Goal: Task Accomplishment & Management: Manage account settings

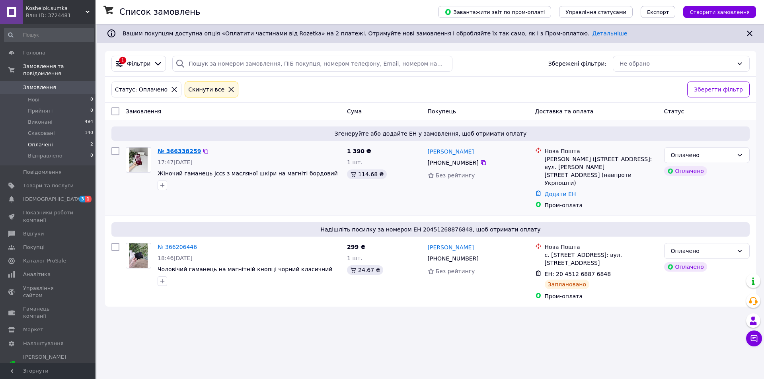
click at [168, 154] on link "№ 366338259" at bounding box center [179, 151] width 43 height 6
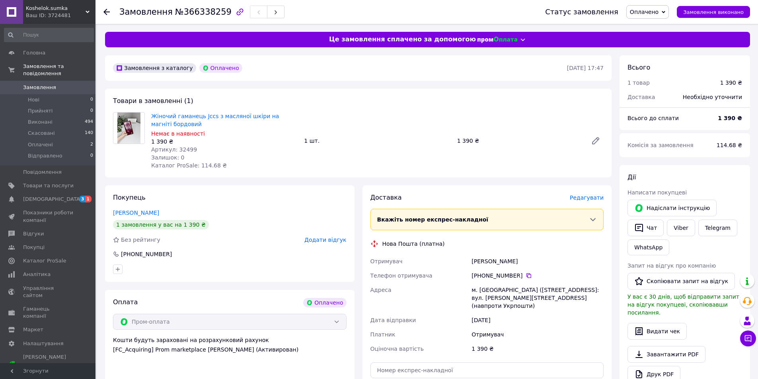
click at [595, 197] on span "Редагувати" at bounding box center [587, 198] width 34 height 6
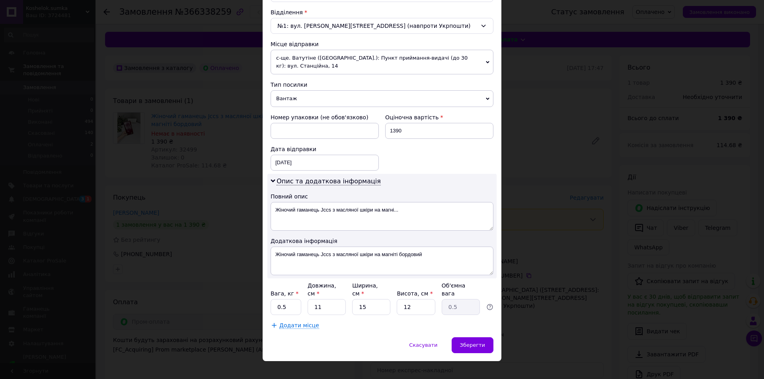
scroll to position [246, 0]
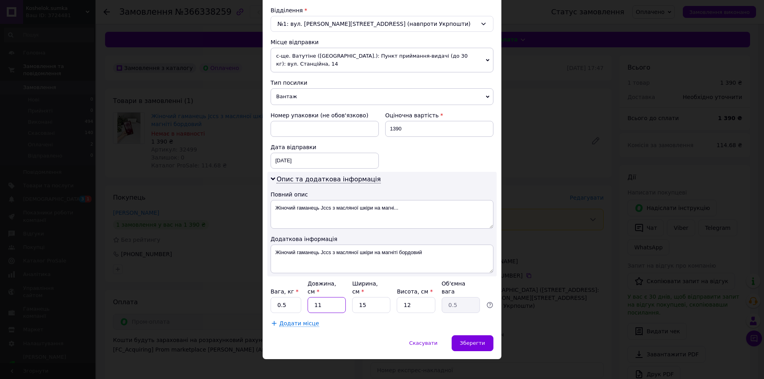
drag, startPoint x: 326, startPoint y: 296, endPoint x: 293, endPoint y: 295, distance: 33.5
click at [293, 295] on div "Вага, кг * 0.5 Довжина, см * 11 Ширина, см * 15 Висота, см * 12 Об'ємна вага 0.5" at bounding box center [382, 296] width 223 height 33
type input "2"
type input "0.1"
type input "24"
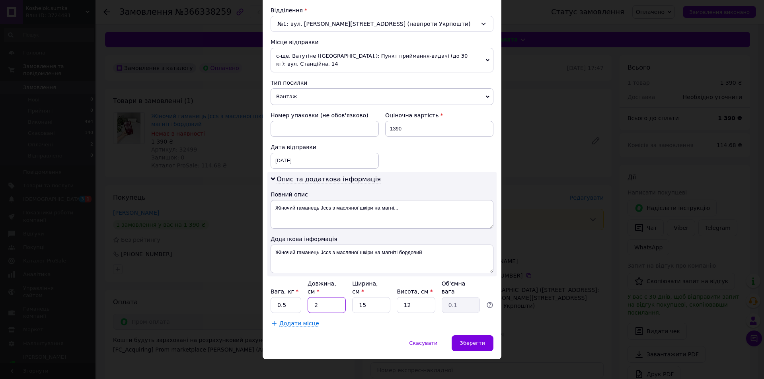
type input "1.08"
type input "24"
drag, startPoint x: 378, startPoint y: 303, endPoint x: 337, endPoint y: 300, distance: 41.1
click at [337, 300] on div "Вага, кг * 0.5 Довжина, см * 24 Ширина, см * 15 Висота, см * 12 Об'ємна вага 1.…" at bounding box center [382, 296] width 223 height 33
type input "1"
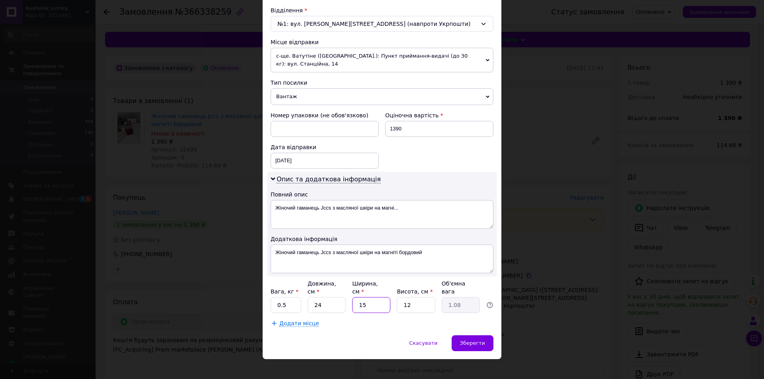
type input "0.1"
type input "17"
type input "1.22"
type input "17"
drag, startPoint x: 417, startPoint y: 301, endPoint x: 385, endPoint y: 301, distance: 32.3
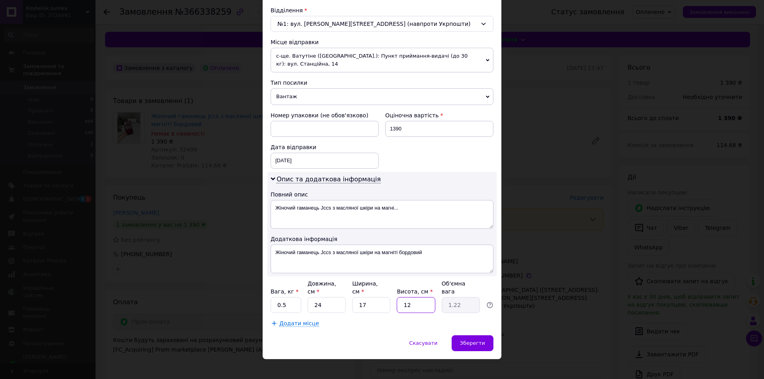
click at [385, 301] on div "Вага, кг * 0.5 Довжина, см * 24 Ширина, см * 17 Висота, см * 12 Об'ємна вага 1.…" at bounding box center [382, 296] width 223 height 33
type input "4"
type input "0.41"
type input "4"
click at [478, 340] on span "Зберегти" at bounding box center [472, 343] width 25 height 6
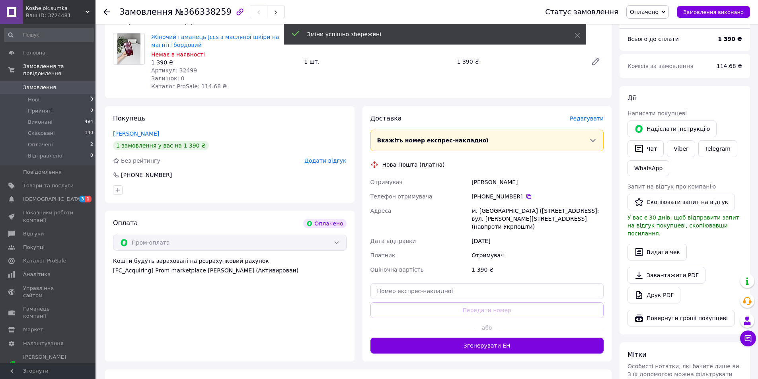
scroll to position [80, 0]
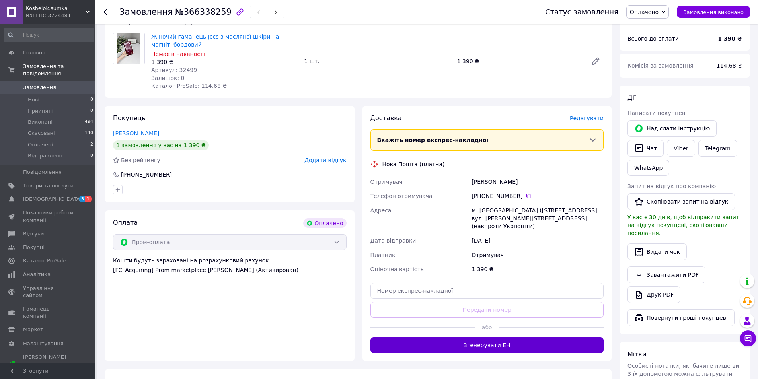
click at [500, 338] on button "Згенерувати ЕН" at bounding box center [488, 346] width 234 height 16
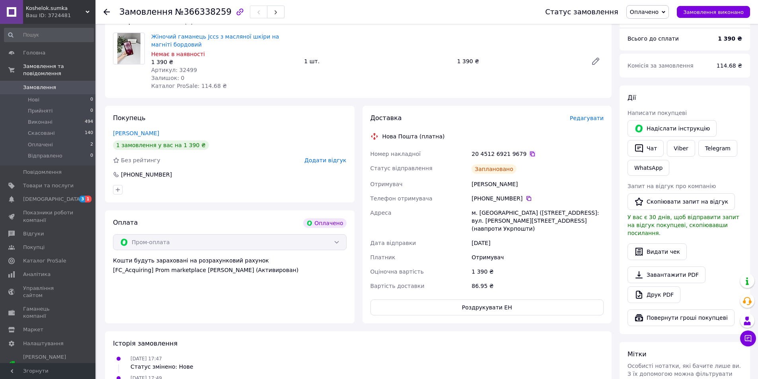
click at [529, 154] on icon at bounding box center [532, 154] width 6 height 6
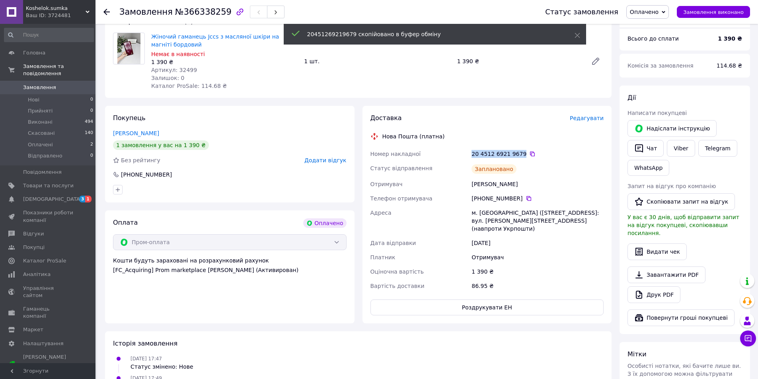
drag, startPoint x: 472, startPoint y: 154, endPoint x: 519, endPoint y: 154, distance: 46.6
click at [519, 154] on div "20 4512 6921 9679" at bounding box center [538, 154] width 132 height 8
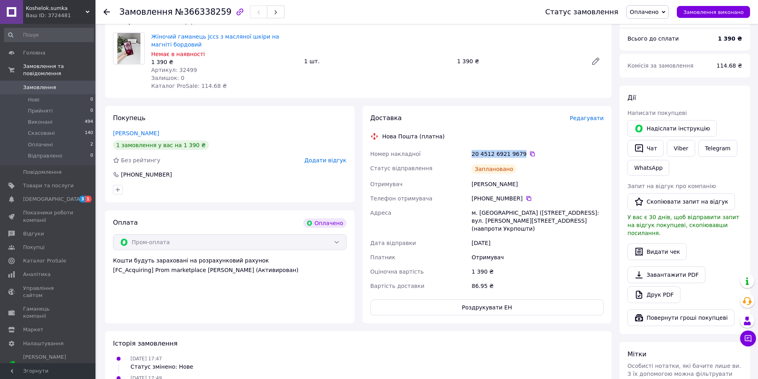
copy div "20 4512 6921 9679"
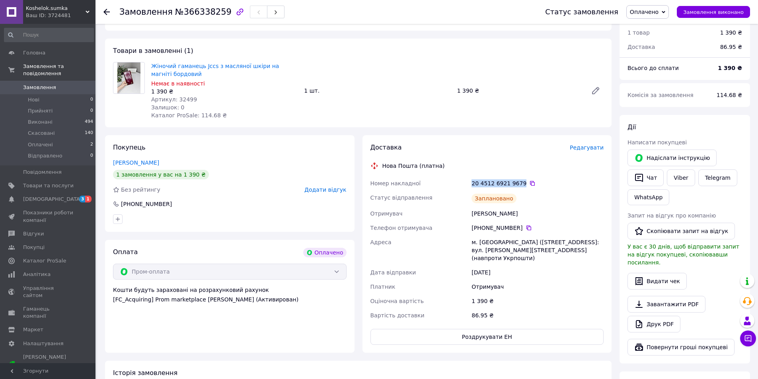
scroll to position [0, 0]
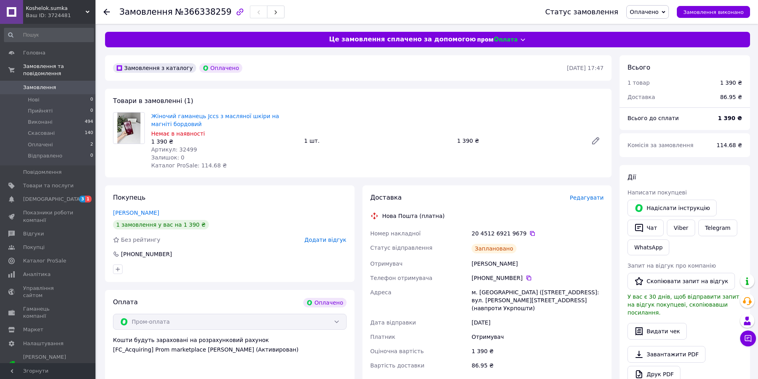
click at [391, 162] on div "Жіночий гаманець Jccs з масляної шкіри на магніті бордовий Немає в наявності 1 …" at bounding box center [377, 141] width 459 height 61
click at [47, 182] on span "Товари та послуги" at bounding box center [48, 185] width 51 height 7
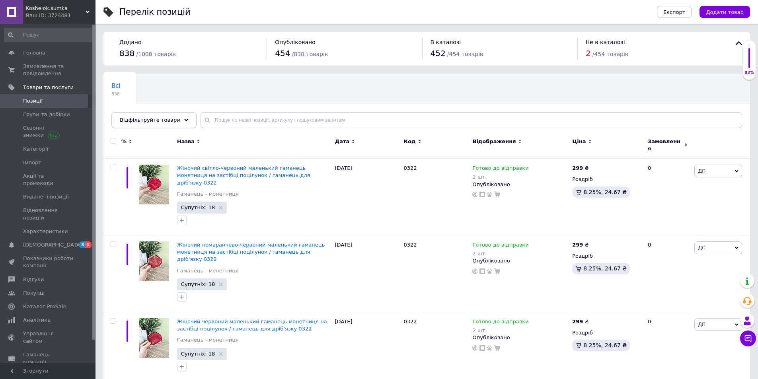
click at [152, 117] on span "Відфільтруйте товари" at bounding box center [150, 120] width 61 height 6
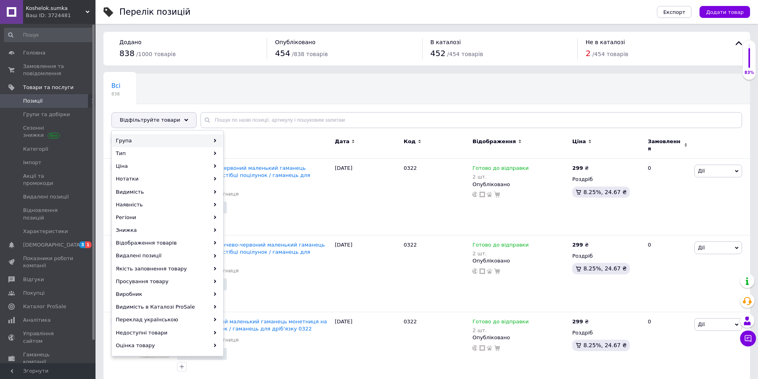
click at [150, 138] on div "Група" at bounding box center [167, 141] width 111 height 13
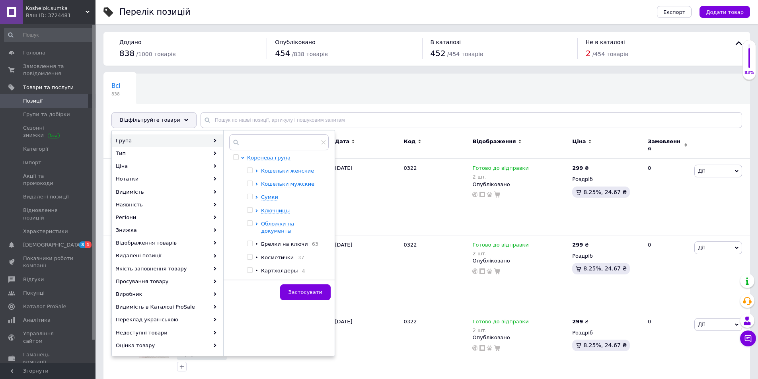
click at [275, 173] on span "Кошельки женские" at bounding box center [287, 171] width 53 height 6
click at [288, 199] on span "Большие" at bounding box center [287, 197] width 24 height 6
click at [296, 209] on span "Шкіряні" at bounding box center [299, 211] width 21 height 6
checkbox input "true"
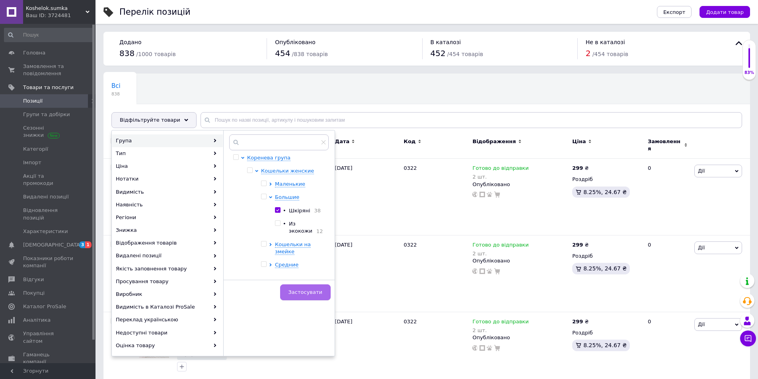
click at [309, 295] on span "Застосувати" at bounding box center [306, 292] width 34 height 6
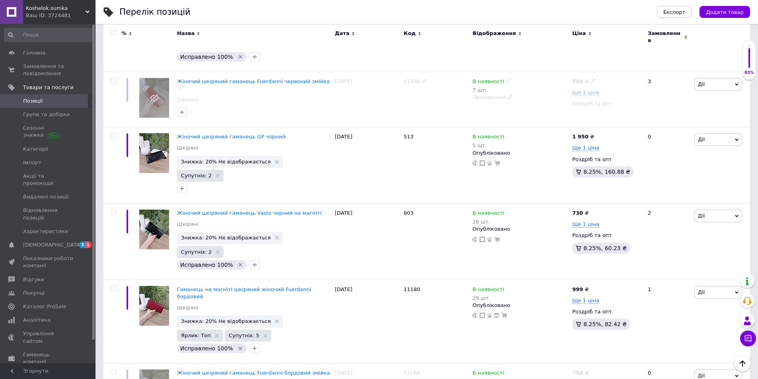
scroll to position [1035, 0]
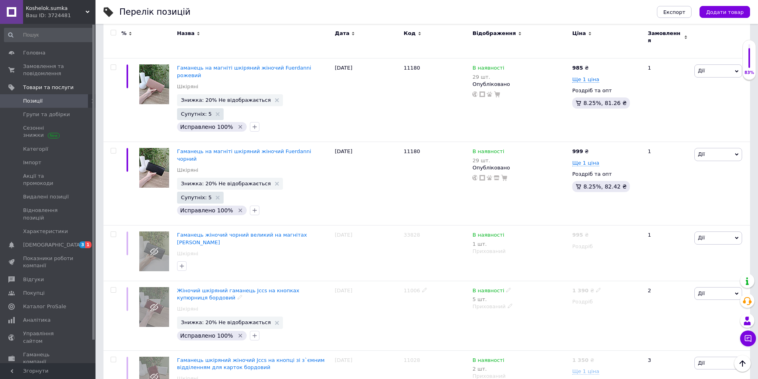
scroll to position [1082, 0]
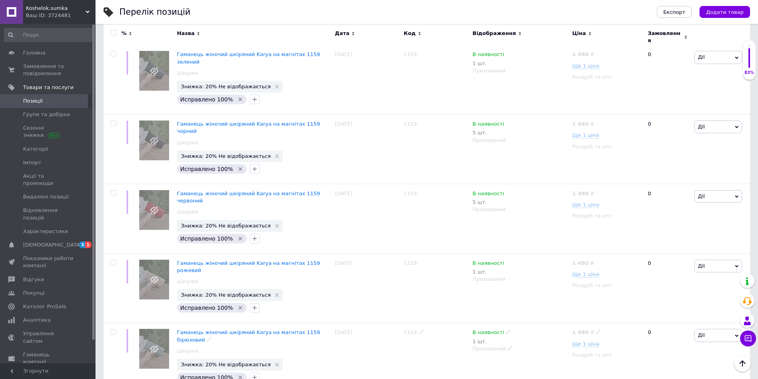
scroll to position [883, 0]
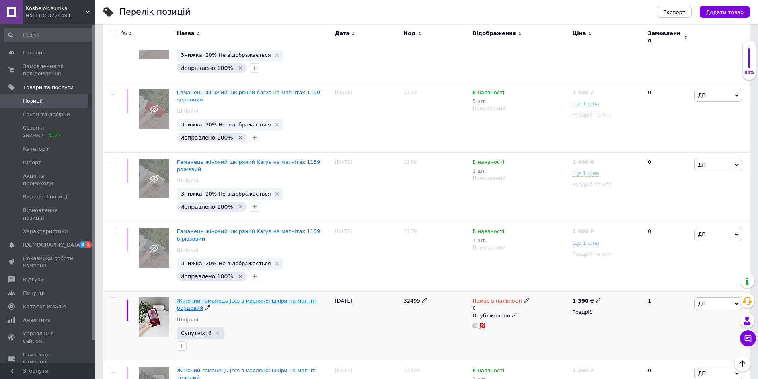
click at [268, 298] on span "Жіночий гаманець Jccs з масляної шкіри на магніті бордовий" at bounding box center [247, 304] width 140 height 13
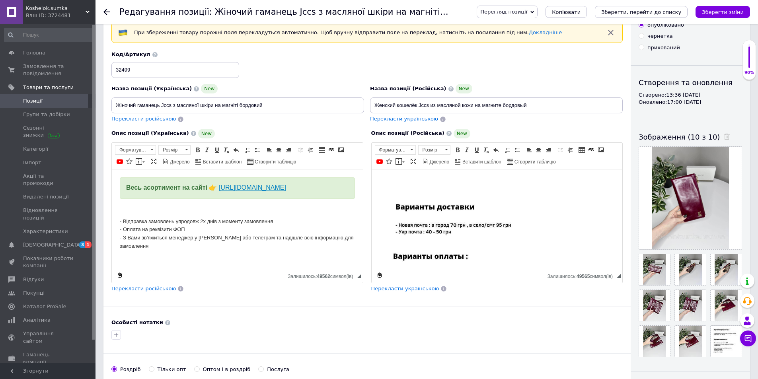
scroll to position [119, 0]
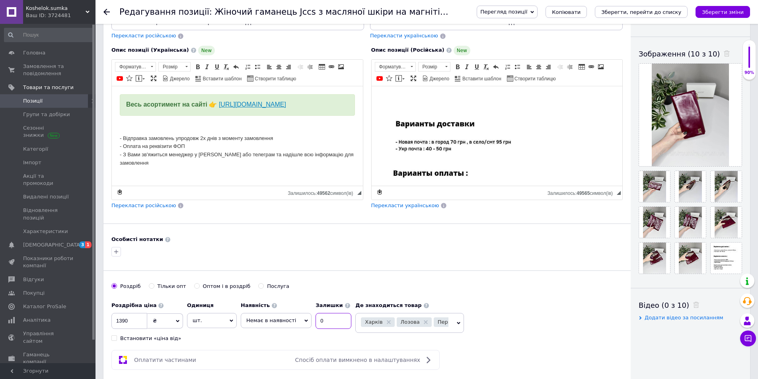
drag, startPoint x: 330, startPoint y: 321, endPoint x: 299, endPoint y: 320, distance: 31.1
click at [301, 320] on div "Наявність Немає в наявності В наявності Під замовлення Готово до відправки Зали…" at bounding box center [296, 313] width 111 height 31
type input "1"
click at [289, 323] on span "Немає в наявності" at bounding box center [271, 321] width 50 height 6
click at [282, 340] on li "В наявності" at bounding box center [276, 337] width 70 height 11
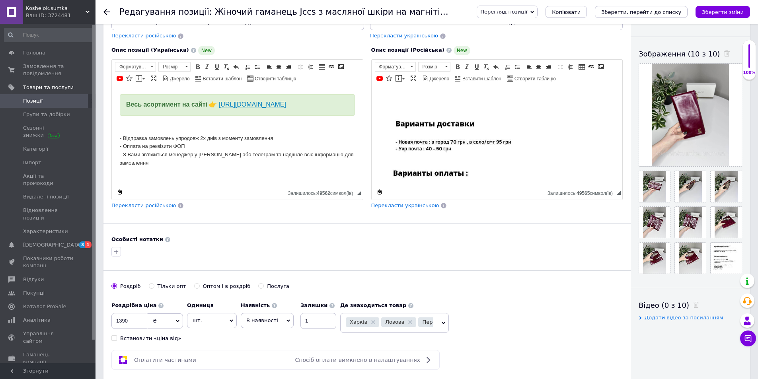
click at [280, 325] on span "В наявності" at bounding box center [267, 320] width 53 height 15
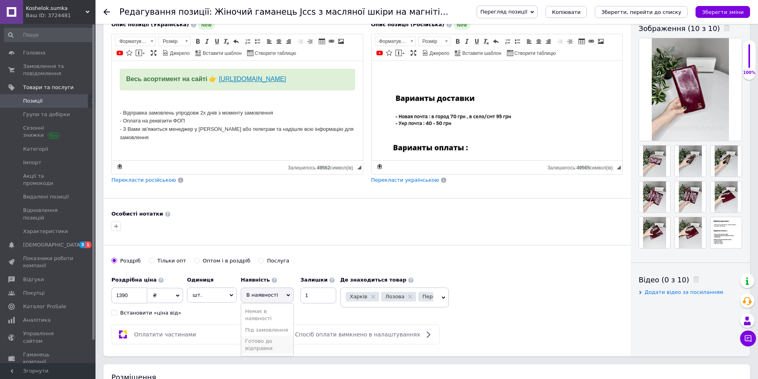
scroll to position [159, 0]
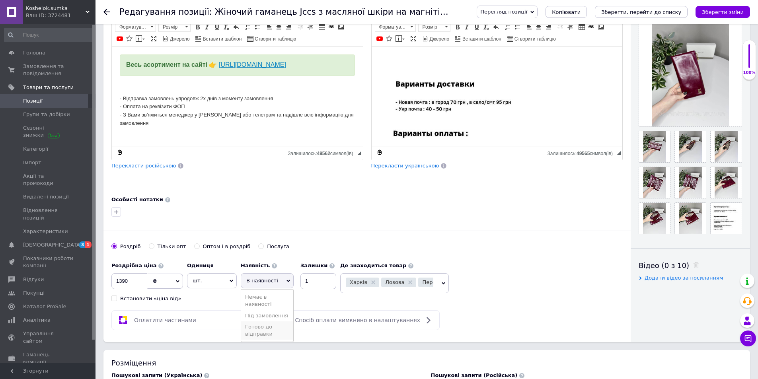
click at [266, 326] on li "Готово до відправки" at bounding box center [267, 331] width 52 height 18
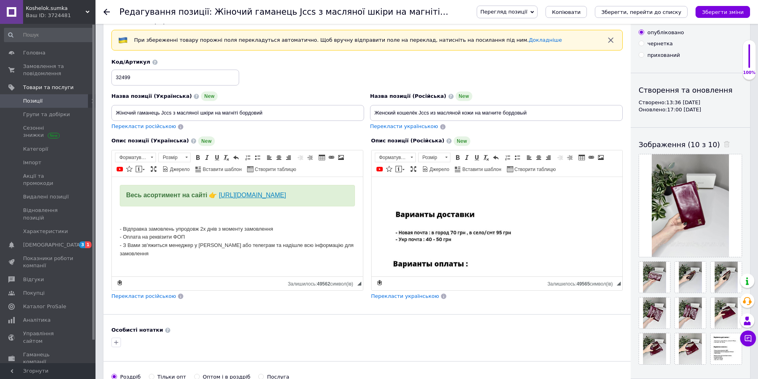
scroll to position [0, 0]
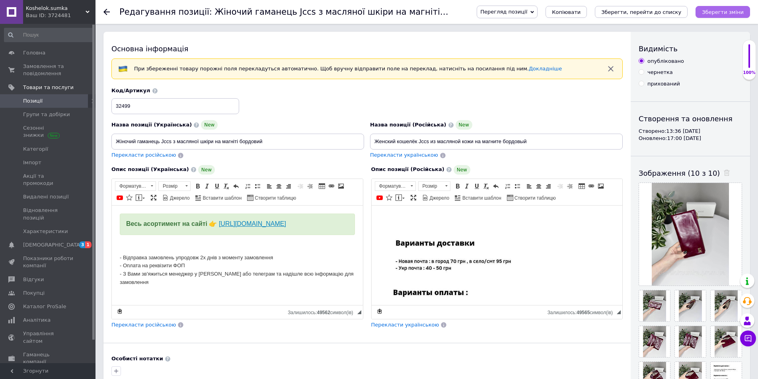
click at [727, 12] on icon "Зберегти зміни" at bounding box center [723, 12] width 42 height 6
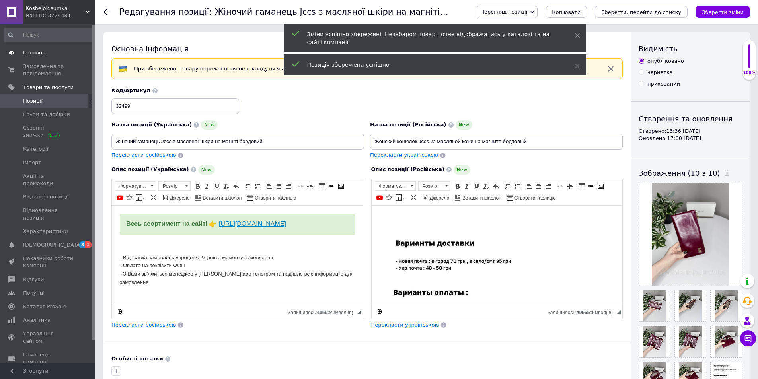
click at [31, 56] on span "Головна" at bounding box center [34, 52] width 22 height 7
